Goal: Information Seeking & Learning: Learn about a topic

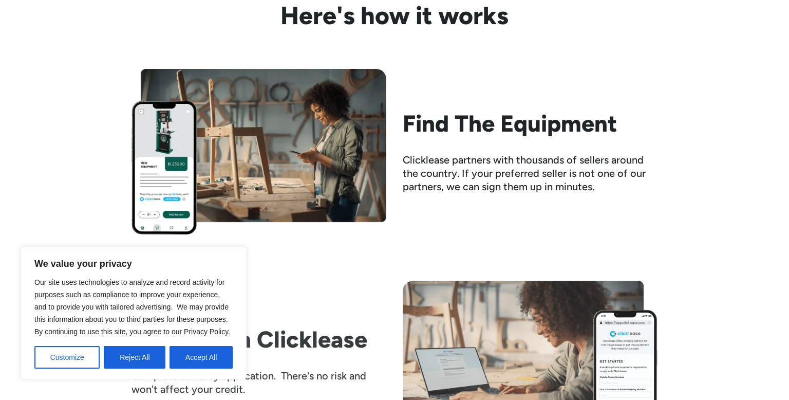
scroll to position [996, 0]
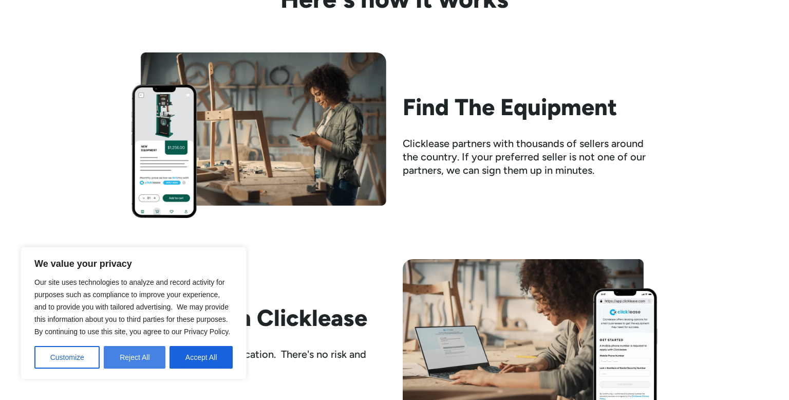
click at [136, 360] on button "Reject All" at bounding box center [135, 357] width 62 height 23
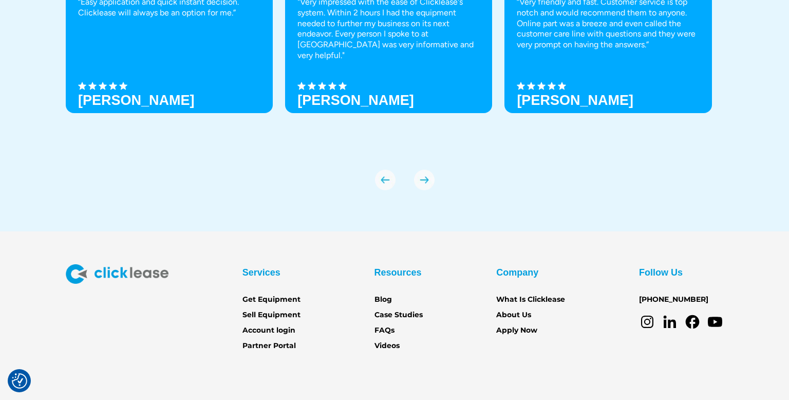
scroll to position [3605, 0]
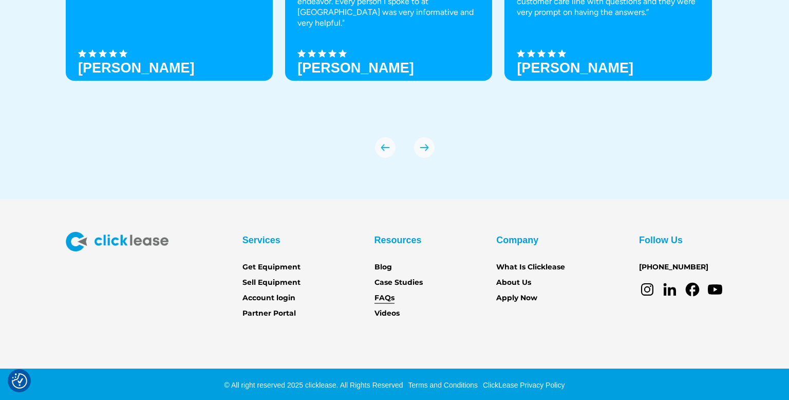
click at [384, 301] on link "FAQs" at bounding box center [385, 297] width 20 height 11
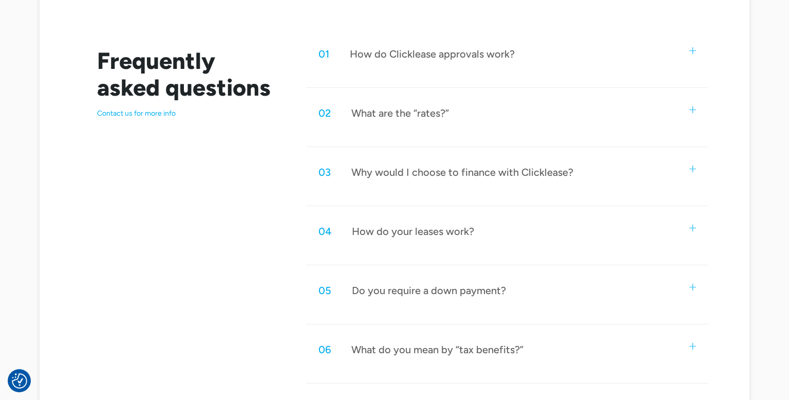
scroll to position [530, 0]
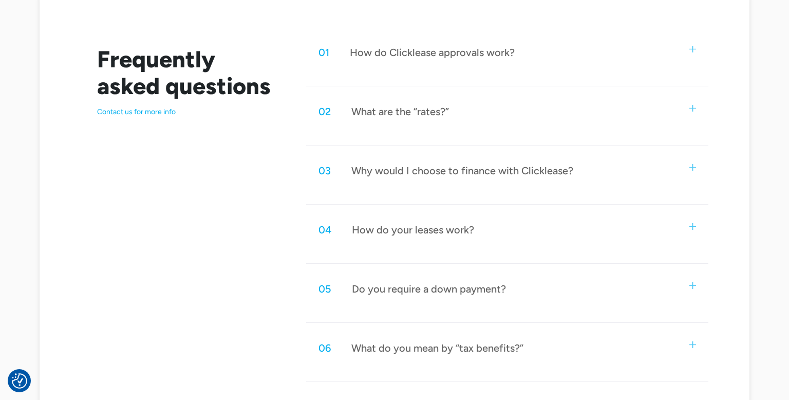
click at [415, 124] on div "02 What are the “rates?”" at bounding box center [507, 112] width 402 height 34
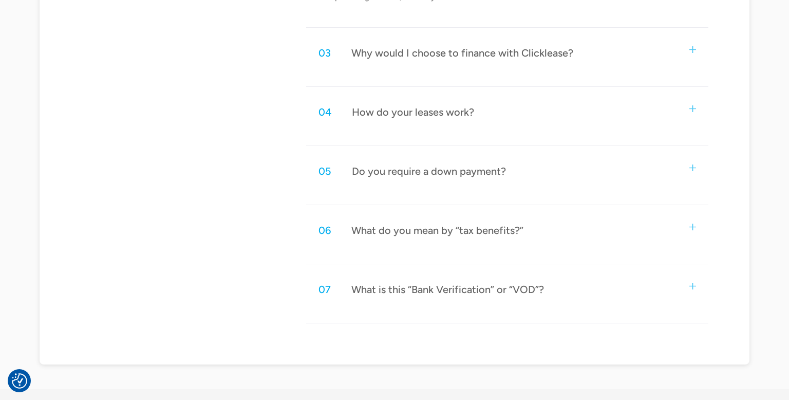
scroll to position [754, 0]
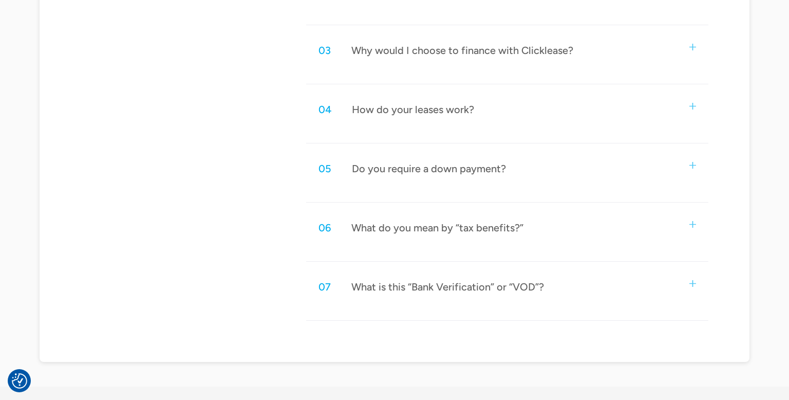
click at [375, 162] on div "Do you require a down payment?" at bounding box center [429, 168] width 154 height 13
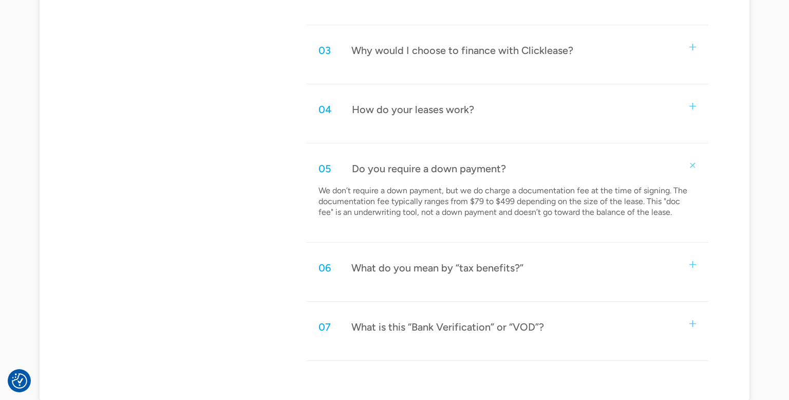
click at [393, 271] on div "What do you mean by “tax benefits?”" at bounding box center [437, 267] width 172 height 13
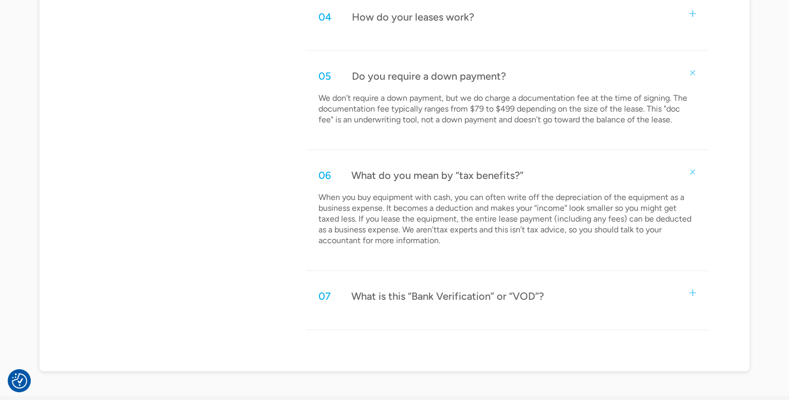
scroll to position [851, 0]
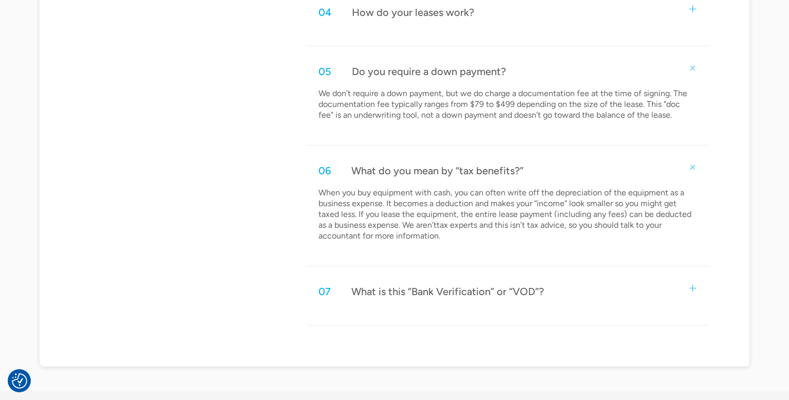
click at [373, 291] on div "What is this “Bank Verification” or “VOD”?" at bounding box center [447, 291] width 193 height 13
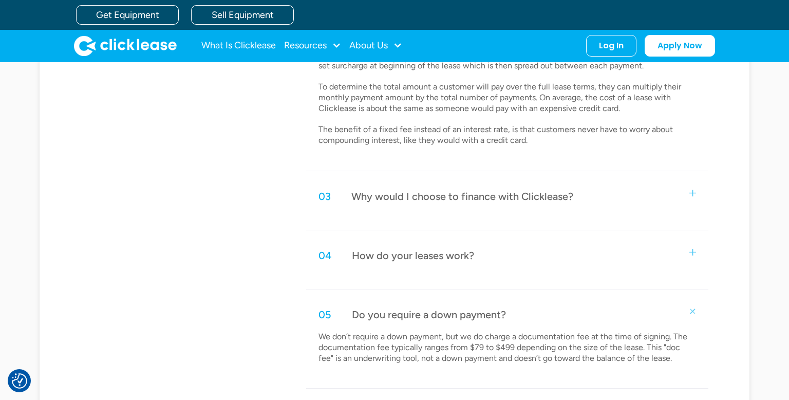
scroll to position [595, 0]
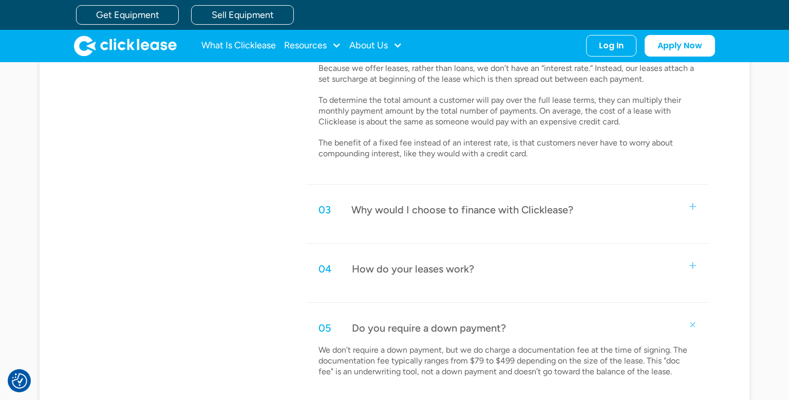
click at [359, 212] on div "Why would I choose to finance with Clicklease?" at bounding box center [462, 209] width 222 height 13
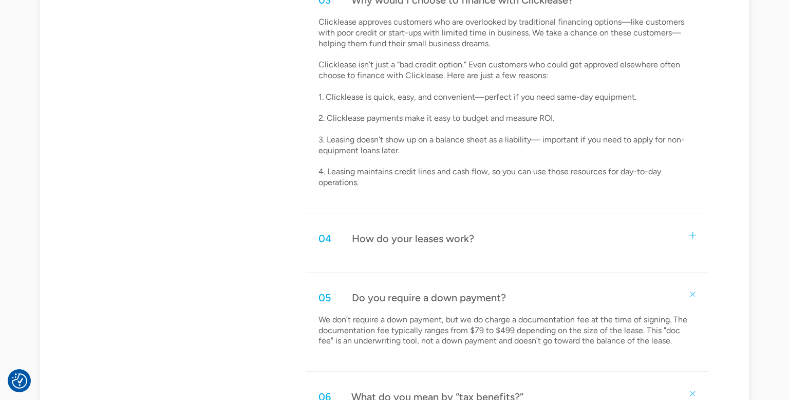
scroll to position [806, 0]
click at [371, 234] on div "How do your leases work?" at bounding box center [413, 237] width 122 height 13
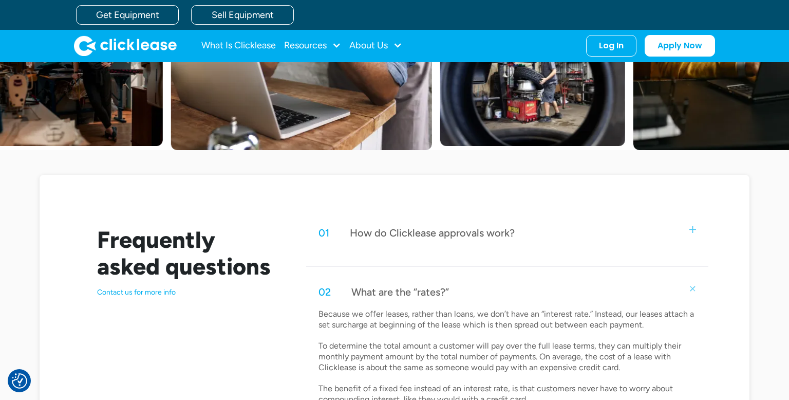
scroll to position [349, 0]
click at [352, 239] on div "01 How do Clicklease approvals work?" at bounding box center [507, 233] width 402 height 34
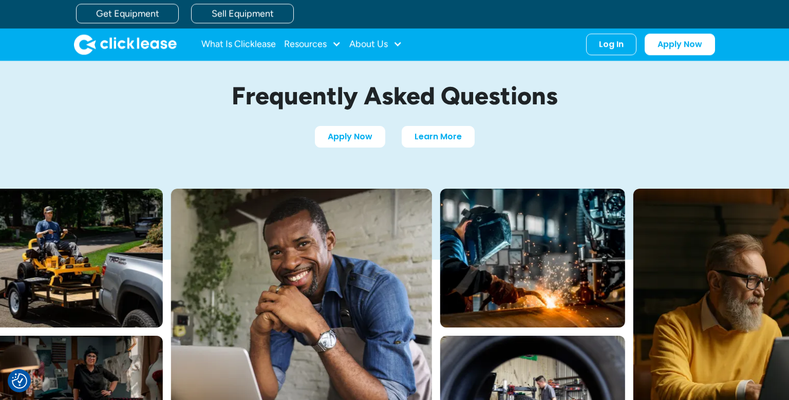
scroll to position [0, 0]
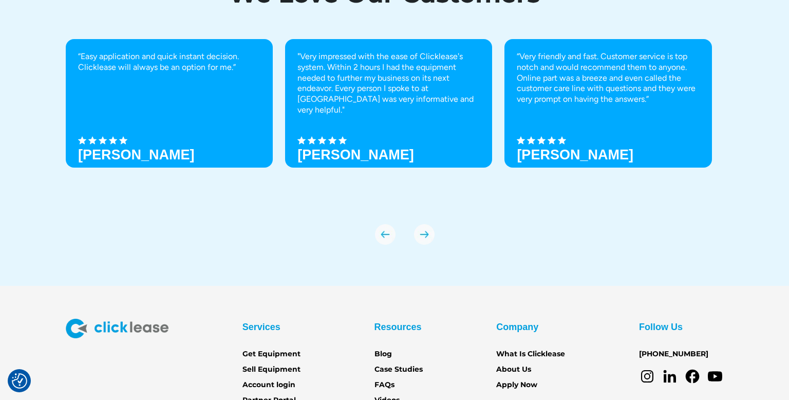
scroll to position [3605, 0]
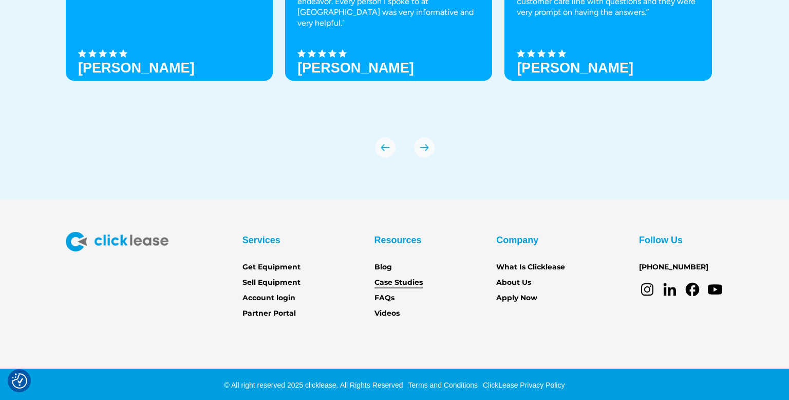
click at [377, 281] on link "Case Studies" at bounding box center [399, 282] width 48 height 11
click at [398, 281] on link "Case Studies" at bounding box center [399, 282] width 48 height 11
